Goal: Find specific fact: Find specific fact

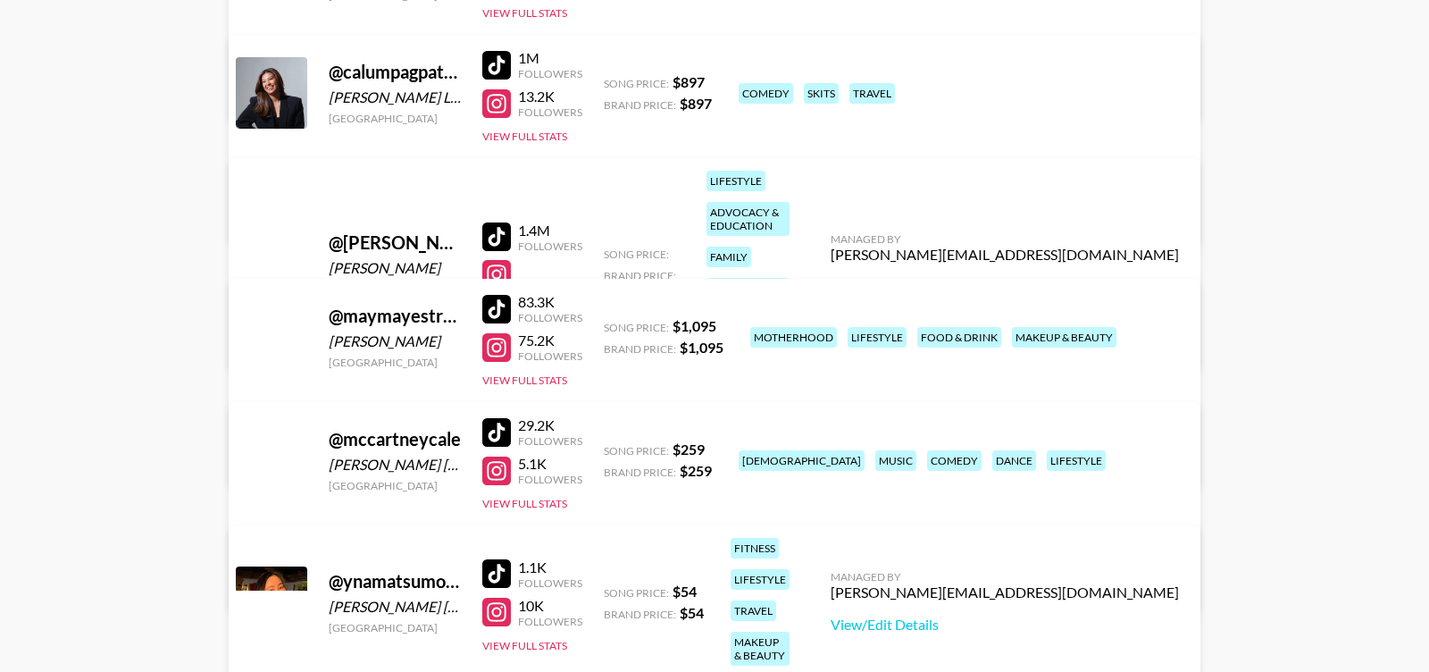
scroll to position [449, 0]
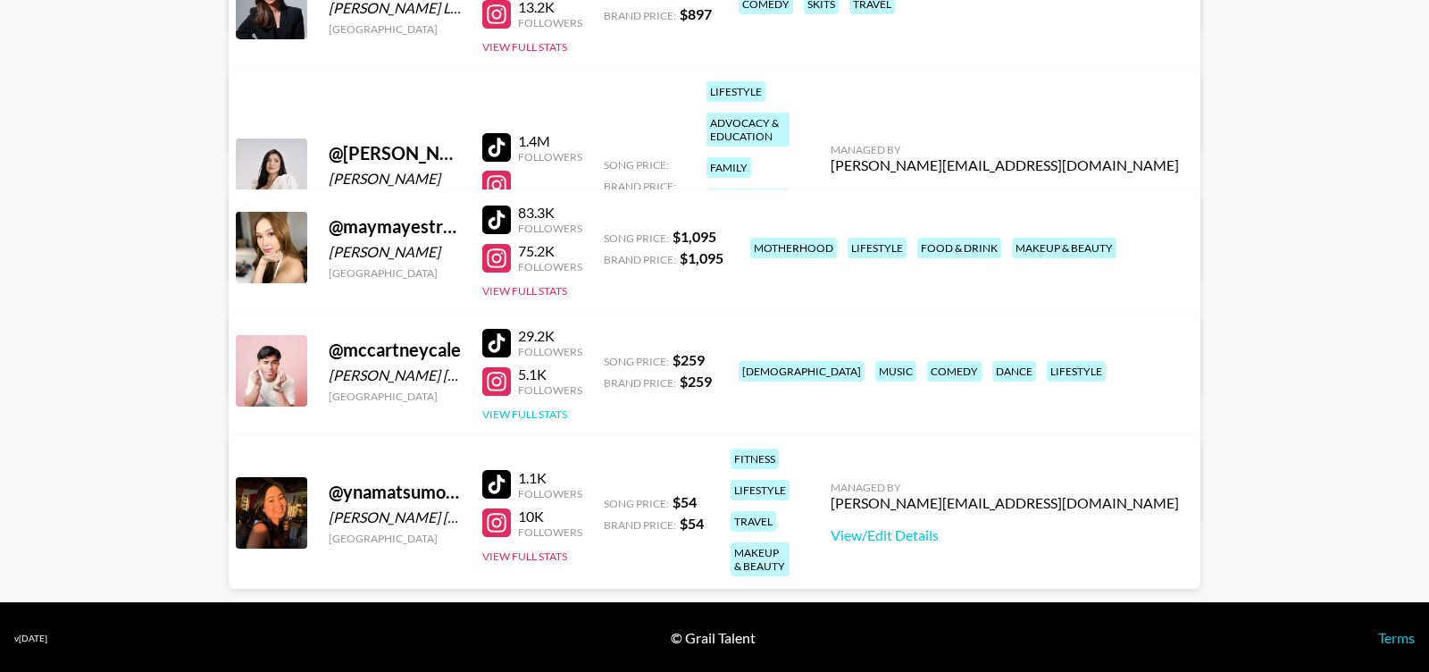
click at [522, 413] on button "View Full Stats" at bounding box center [524, 413] width 85 height 13
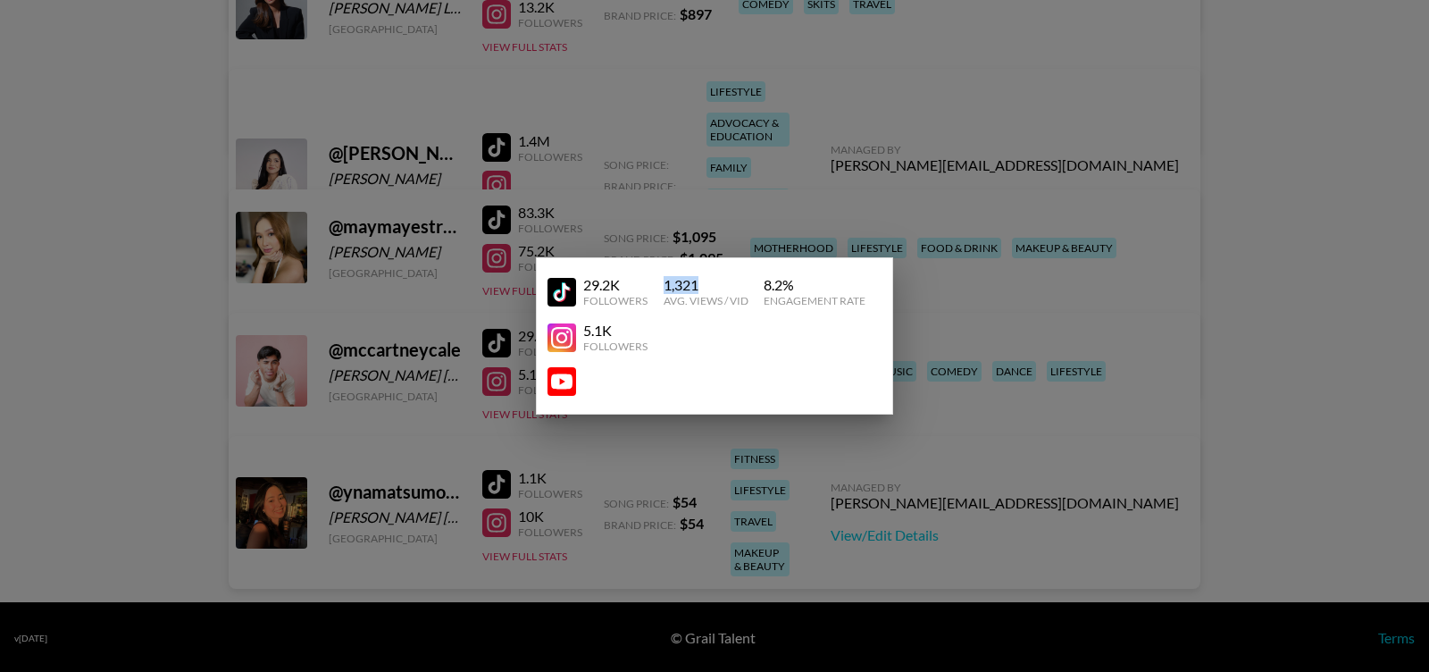
drag, startPoint x: 664, startPoint y: 280, endPoint x: 709, endPoint y: 277, distance: 45.7
click at [712, 280] on div "1,321" at bounding box center [706, 285] width 85 height 18
click at [652, 274] on div "29.2K Followers 1,321 Avg. Views / Vid 8.2 % Engagement Rate" at bounding box center [714, 292] width 334 height 46
drag, startPoint x: 656, startPoint y: 279, endPoint x: 700, endPoint y: 283, distance: 44.0
click at [700, 283] on div "29.2K Followers 1,321 Avg. Views / Vid 8.2 % Engagement Rate" at bounding box center [714, 292] width 334 height 46
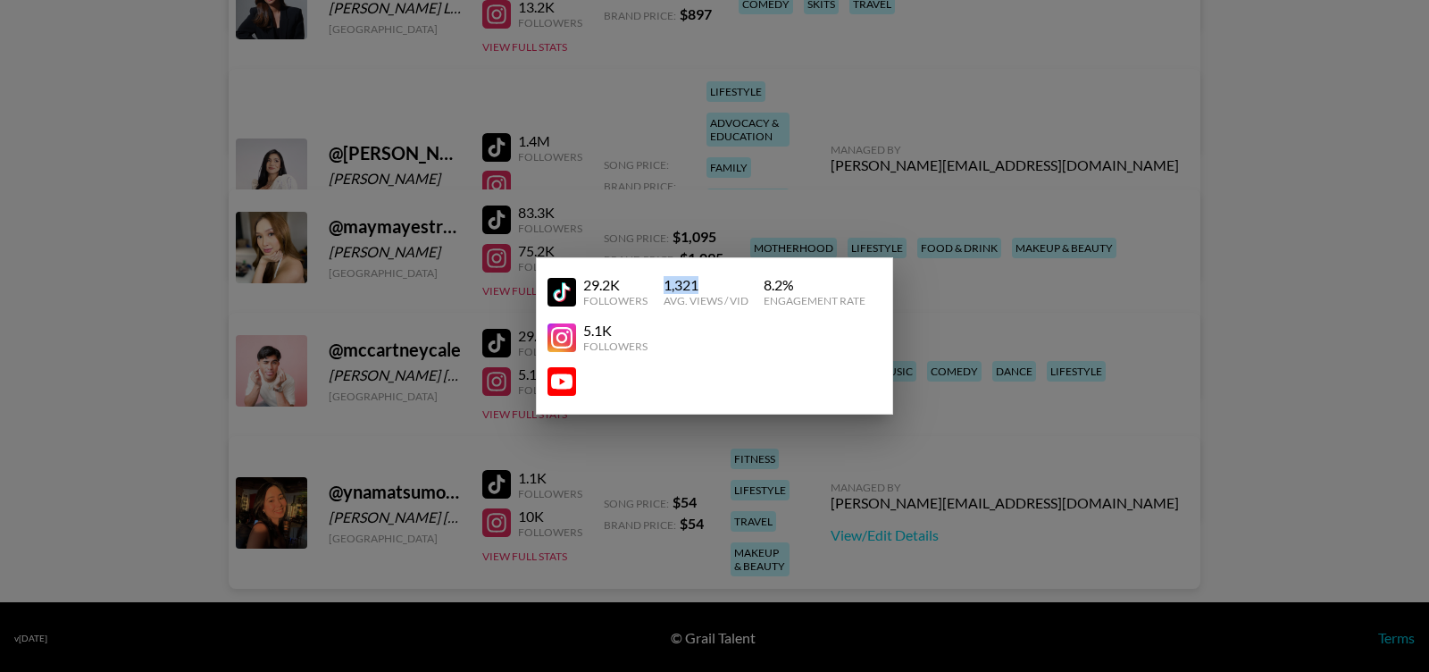
copy div "1,321"
drag, startPoint x: 764, startPoint y: 287, endPoint x: 812, endPoint y: 272, distance: 49.4
click at [814, 281] on div "8.2 %" at bounding box center [815, 285] width 102 height 18
copy div "8.2 %"
